Goal: Check status: Check status

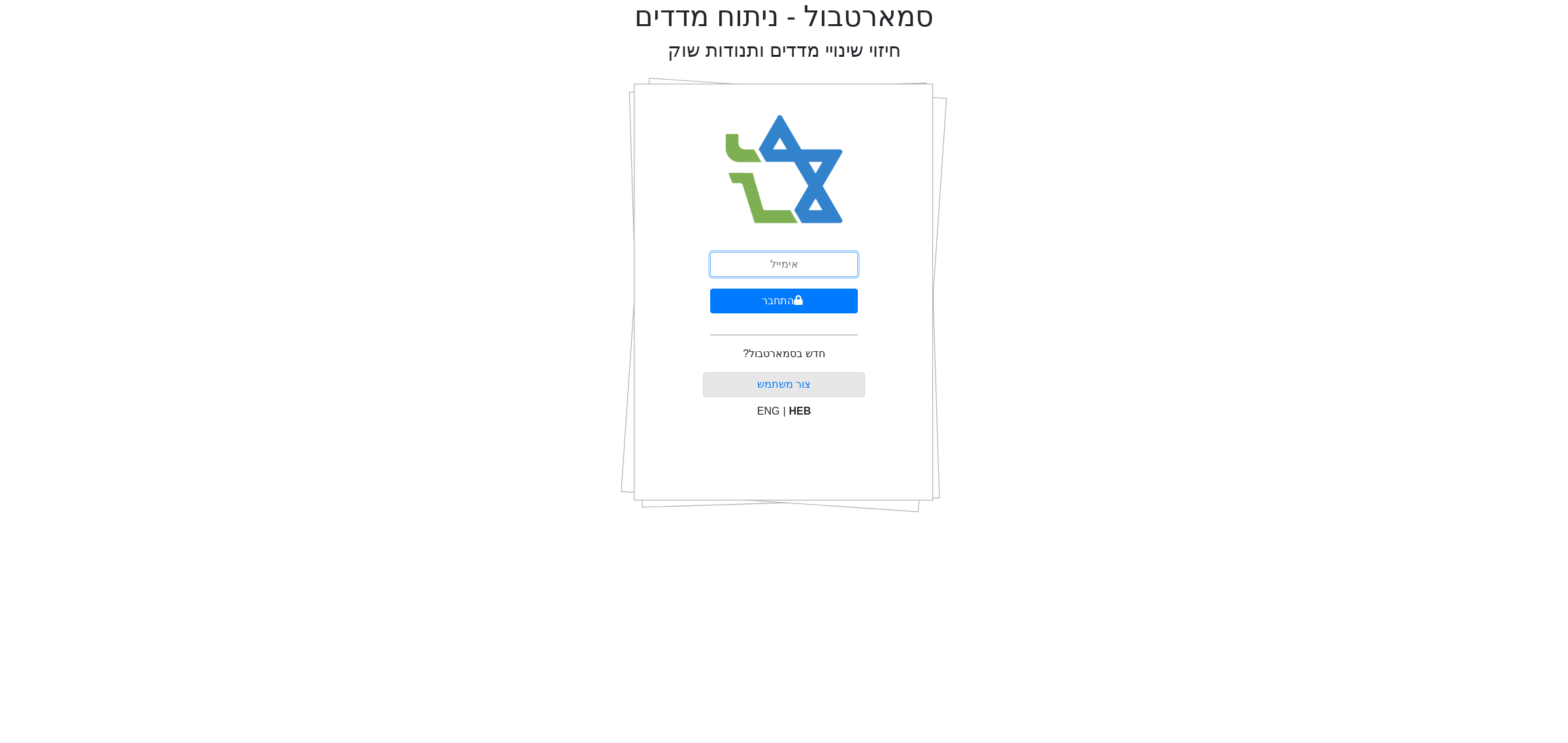
click at [800, 259] on input "email" at bounding box center [784, 265] width 147 height 24
type input "ם"
type input "[EMAIL_ADDRESS][DOMAIN_NAME]"
click at [799, 311] on button "התחבר" at bounding box center [784, 301] width 147 height 24
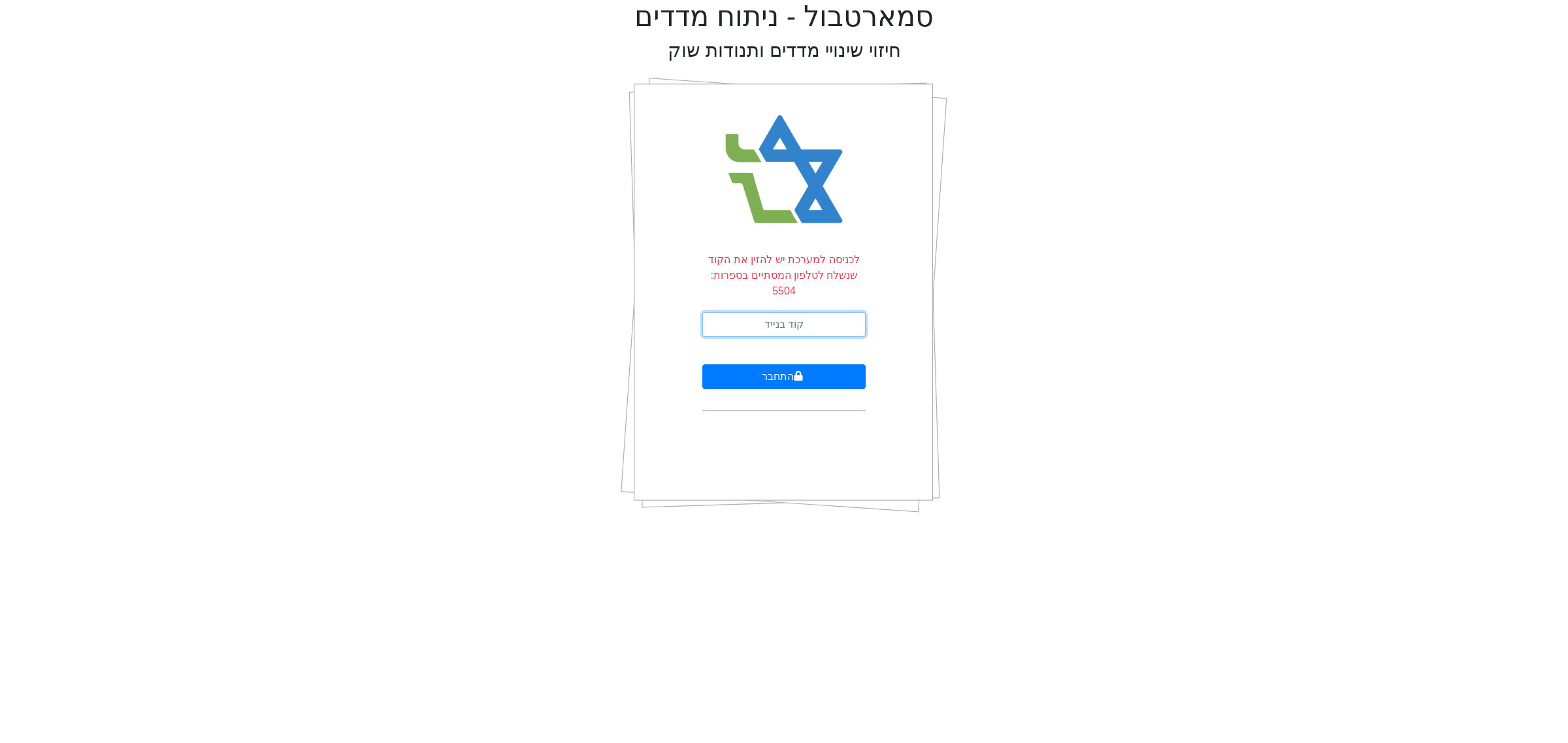
click at [801, 312] on input "text" at bounding box center [784, 325] width 163 height 24
type input "327239"
click at [796, 372] on icon "submit" at bounding box center [799, 376] width 8 height 9
